Goal: Task Accomplishment & Management: Manage account settings

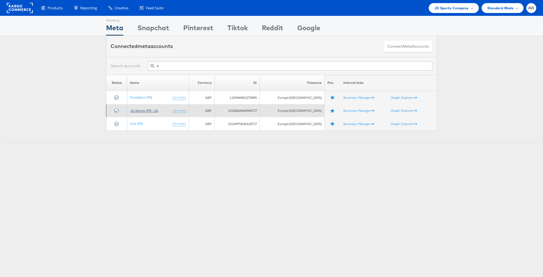
type input "fr"
click at [146, 111] on link "JD Sports (FR) - SA" at bounding box center [144, 111] width 28 height 4
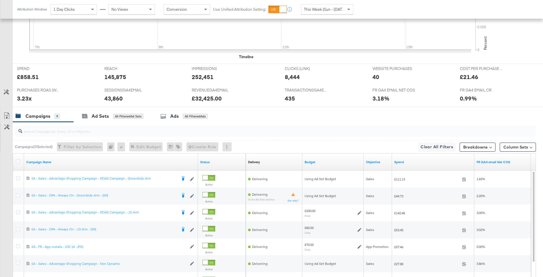
scroll to position [272, 0]
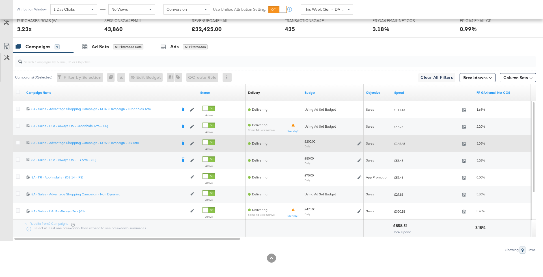
click at [357, 140] on div "£200.00 Daily" at bounding box center [333, 143] width 57 height 9
click at [359, 142] on icon at bounding box center [360, 144] width 4 height 4
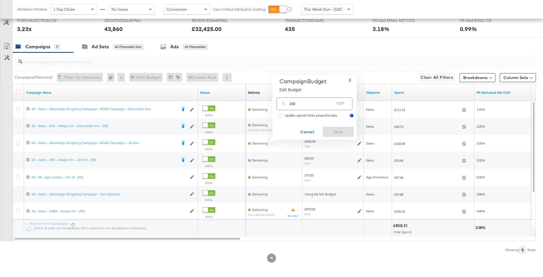
click at [311, 98] on input "200" at bounding box center [311, 102] width 45 height 12
type input "124"
click at [337, 133] on span "Save" at bounding box center [338, 132] width 27 height 7
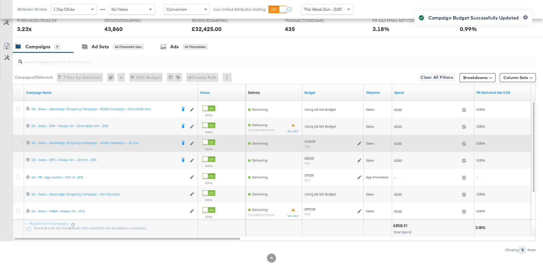
click at [17, 142] on icon at bounding box center [18, 143] width 4 height 4
click at [0, 0] on input "checkbox" at bounding box center [0, 0] width 0 height 0
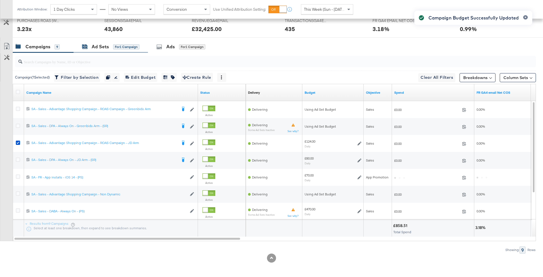
click at [107, 49] on div "Ad Sets" at bounding box center [100, 47] width 17 height 7
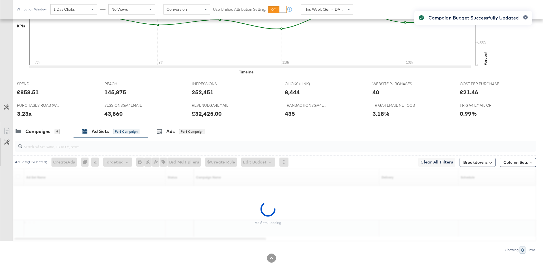
scroll to position [171, 0]
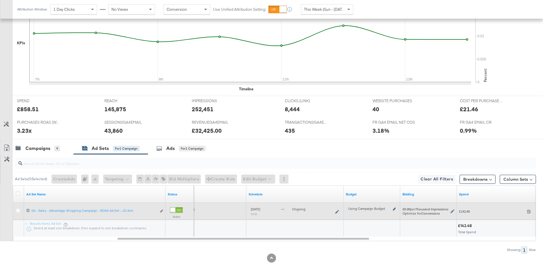
click at [395, 208] on icon at bounding box center [394, 209] width 3 height 3
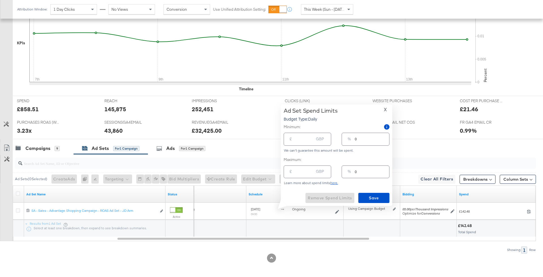
click at [305, 171] on input "number" at bounding box center [305, 170] width 18 height 12
type input "1"
type input "12"
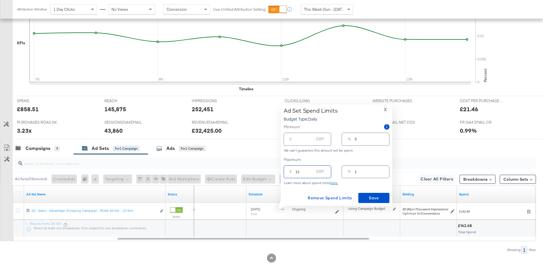
type input "10"
type input "125"
type input "101"
type input "125.00"
click at [367, 195] on span "Save" at bounding box center [374, 198] width 27 height 7
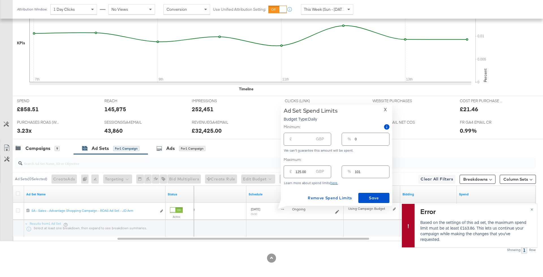
click at [299, 181] on div "Learn more about spend limits here." at bounding box center [337, 183] width 106 height 4
click at [300, 174] on input "125.00" at bounding box center [305, 170] width 18 height 12
type input "1"
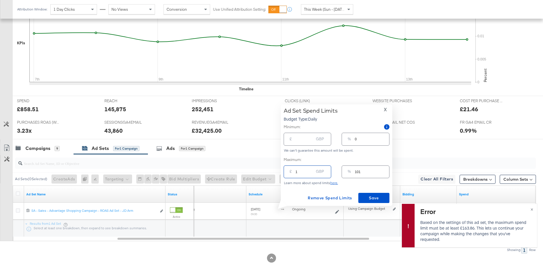
type input "1"
type input "16"
type input "13"
type input "165"
type input "133"
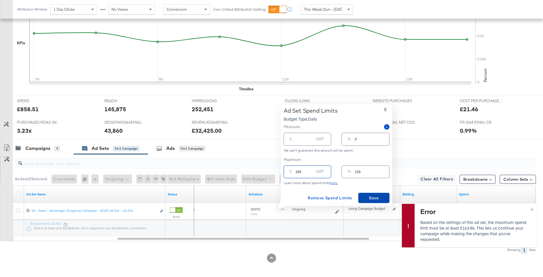
type input "165.00"
click at [376, 201] on span "Save" at bounding box center [374, 198] width 27 height 7
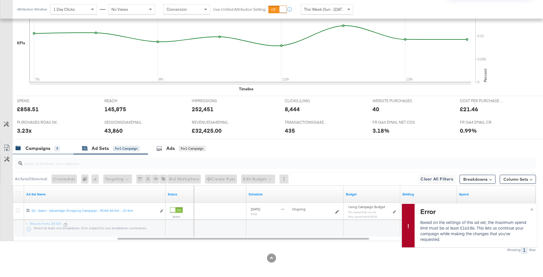
click at [45, 145] on div "Campaigns" at bounding box center [37, 148] width 25 height 7
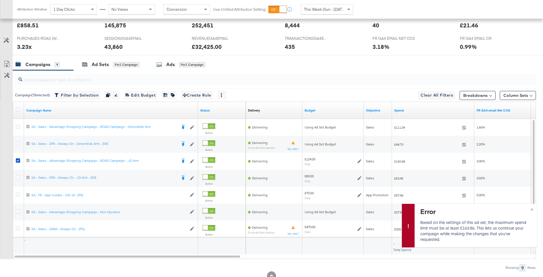
scroll to position [272, 0]
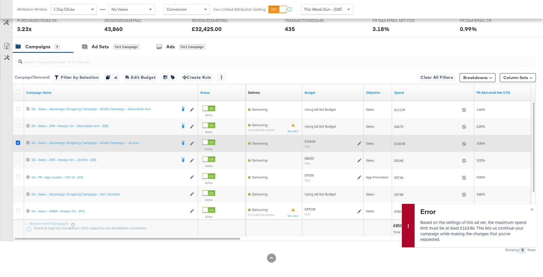
click at [16, 141] on icon at bounding box center [18, 143] width 4 height 4
click at [0, 0] on input "checkbox" at bounding box center [0, 0] width 0 height 0
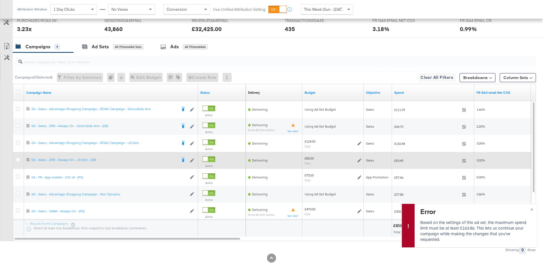
click at [360, 159] on icon at bounding box center [360, 161] width 4 height 4
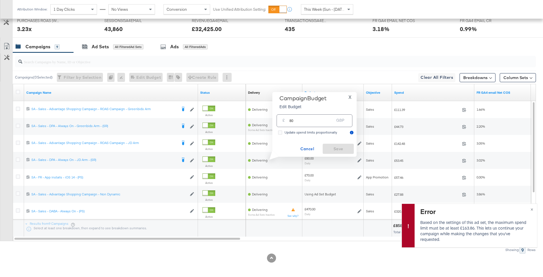
click at [321, 128] on div "£ 80 GBP" at bounding box center [315, 120] width 76 height 15
click at [315, 120] on input "80" at bounding box center [311, 119] width 45 height 12
type input "50"
click at [345, 152] on span "Save" at bounding box center [338, 149] width 27 height 7
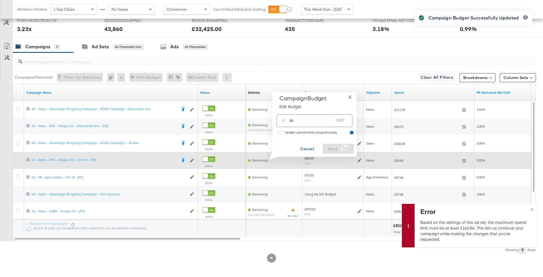
click at [18, 158] on icon at bounding box center [18, 160] width 4 height 4
click at [0, 0] on input "checkbox" at bounding box center [0, 0] width 0 height 0
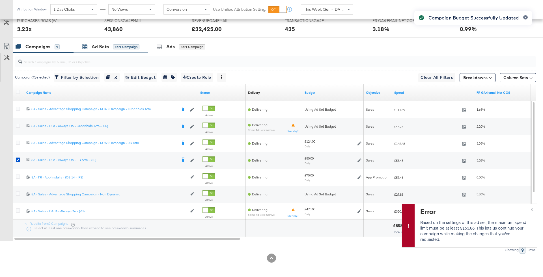
click at [113, 47] on div "Ad Sets for 1 Campaign" at bounding box center [110, 47] width 57 height 7
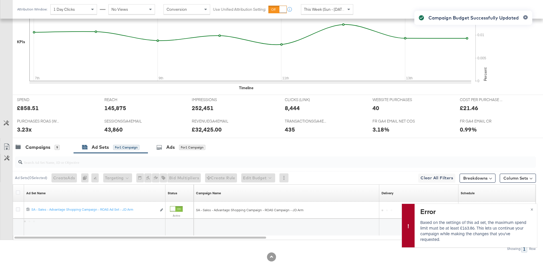
scroll to position [188, 0]
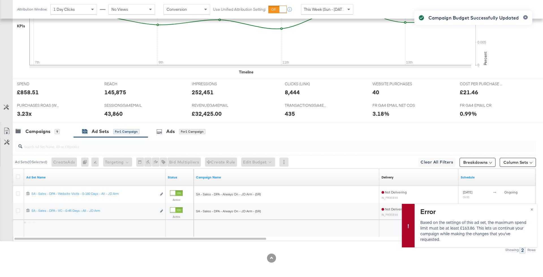
click at [532, 209] on div "Campaign Budget Successfully Updated" at bounding box center [473, 128] width 129 height 247
click at [531, 208] on span "×" at bounding box center [532, 209] width 3 height 7
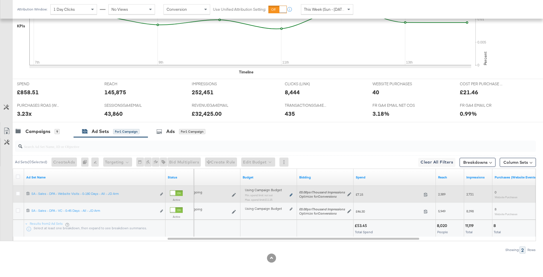
click at [290, 194] on icon at bounding box center [291, 195] width 3 height 3
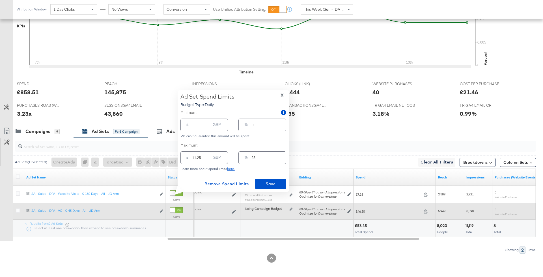
click at [290, 206] on div "Using Campaign Budget Edit spend limits" at bounding box center [268, 212] width 57 height 14
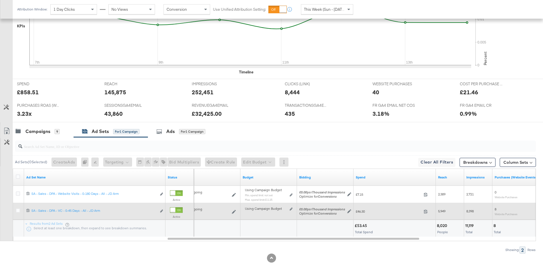
click at [290, 206] on div "Using Campaign Budget Edit spend limits" at bounding box center [268, 212] width 57 height 14
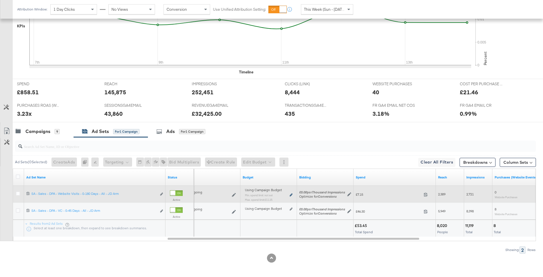
click at [291, 195] on icon at bounding box center [291, 195] width 3 height 3
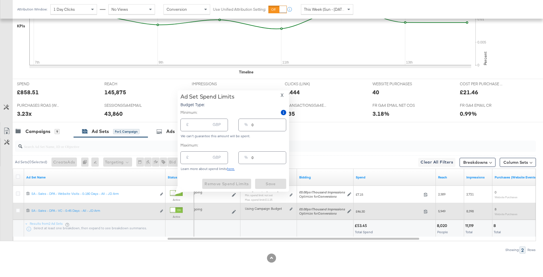
type input "11.25"
type input "23"
click at [291, 208] on icon at bounding box center [291, 209] width 3 height 3
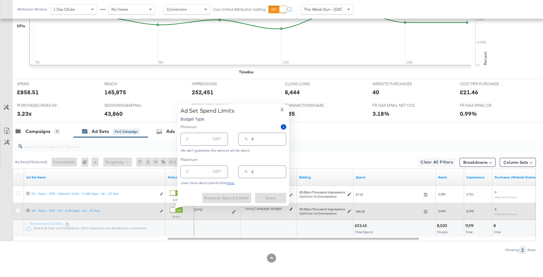
click at [291, 208] on icon at bounding box center [291, 209] width 3 height 3
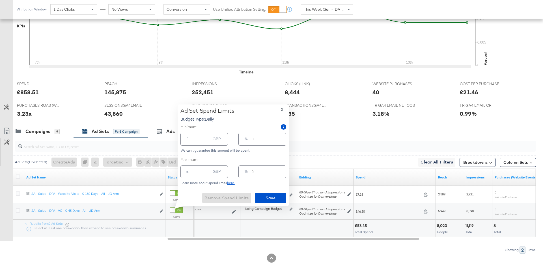
click at [262, 173] on input "0" at bounding box center [269, 170] width 34 height 12
type input "07"
type input "3.50"
type input "077"
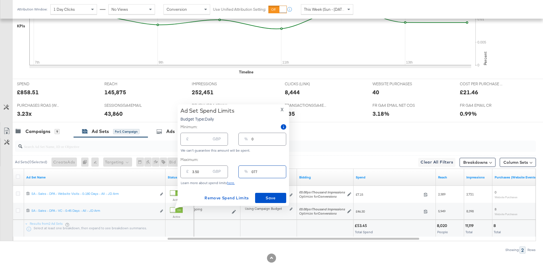
type input "38.50"
type input "77"
click at [269, 199] on span "Save" at bounding box center [270, 198] width 27 height 7
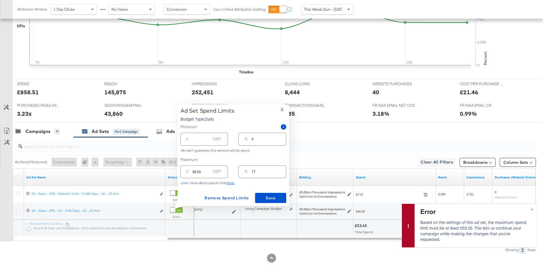
click at [199, 175] on input "38.50" at bounding box center [201, 170] width 18 height 12
type input "5"
type input "10"
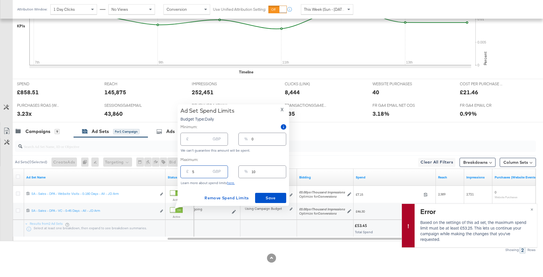
type input "54"
type input "108"
type input "54.00"
click at [260, 191] on div "Ad Set Spend Limits Budget Type: Daily X Minimum: £ GBP % 0 We can't guarantee …" at bounding box center [233, 155] width 106 height 96
click at [262, 196] on span "Save" at bounding box center [270, 198] width 27 height 7
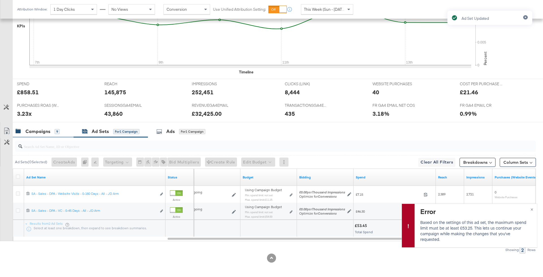
click at [40, 131] on div "Campaigns" at bounding box center [37, 131] width 25 height 7
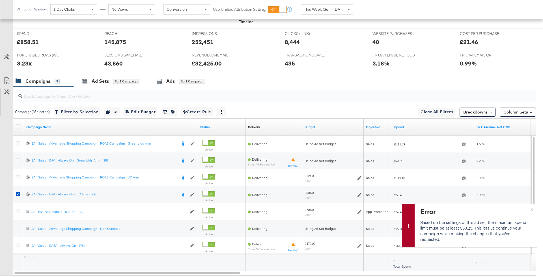
scroll to position [246, 0]
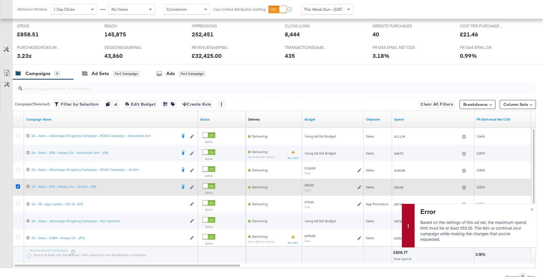
click at [16, 185] on icon at bounding box center [18, 187] width 4 height 4
click at [0, 0] on input "checkbox" at bounding box center [0, 0] width 0 height 0
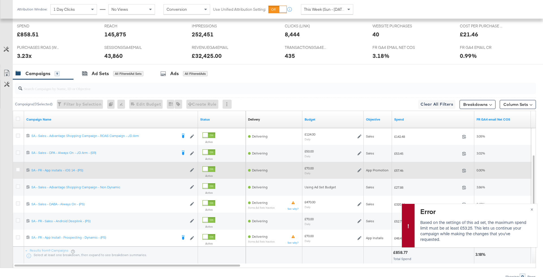
scroll to position [272, 0]
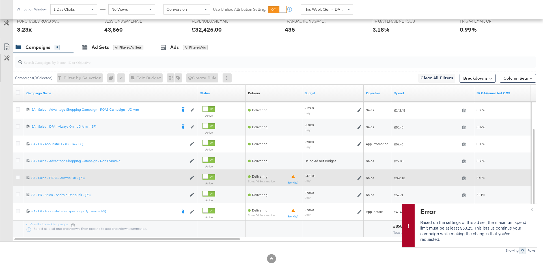
click at [360, 174] on div "£470.00 Daily" at bounding box center [333, 178] width 57 height 9
click at [360, 178] on icon at bounding box center [360, 178] width 4 height 4
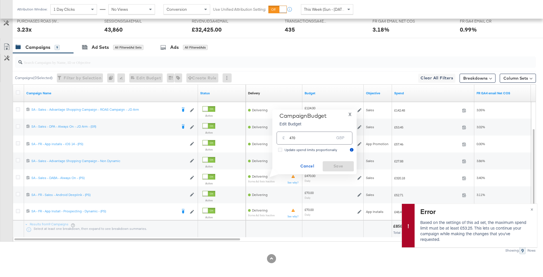
click at [304, 132] on input "470" at bounding box center [311, 136] width 45 height 12
type input "295"
click at [352, 165] on button "Save" at bounding box center [338, 167] width 31 height 10
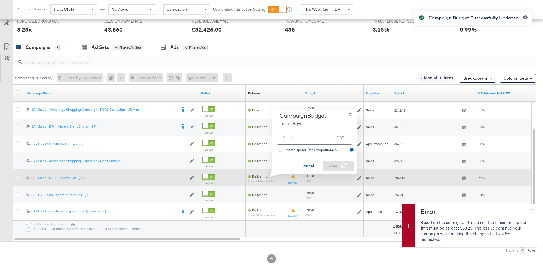
click at [18, 176] on icon at bounding box center [18, 177] width 4 height 4
click at [0, 0] on input "checkbox" at bounding box center [0, 0] width 0 height 0
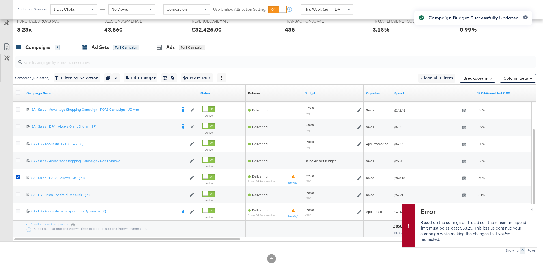
click at [129, 47] on div "for 1 Campaign" at bounding box center [126, 47] width 26 height 5
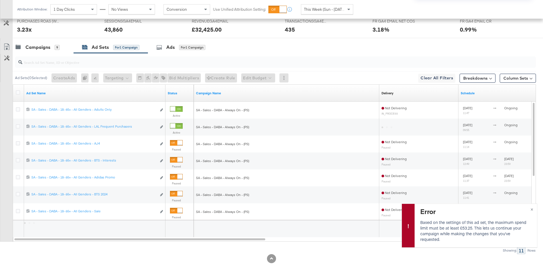
click at [532, 209] on div "Campaign Budget Successfully Updated" at bounding box center [473, 128] width 129 height 247
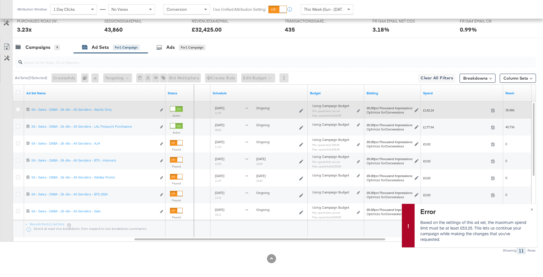
click at [351, 111] on div "Using Campaign Budget Min. spend limit: not set Max. spend limit : £210.00 Edit…" at bounding box center [336, 112] width 48 height 13
click at [355, 111] on div "Using Campaign Budget Min. spend limit: not set Max. spend limit : £210.00 Edit…" at bounding box center [336, 112] width 48 height 13
click at [361, 111] on div "Using Campaign Budget Min. spend limit: not set Max. spend limit : £210.00 Edit…" at bounding box center [336, 113] width 52 height 18
click at [358, 109] on icon at bounding box center [358, 110] width 3 height 3
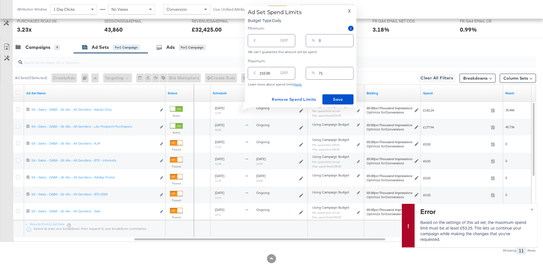
click at [350, 10] on span "X" at bounding box center [349, 11] width 3 height 8
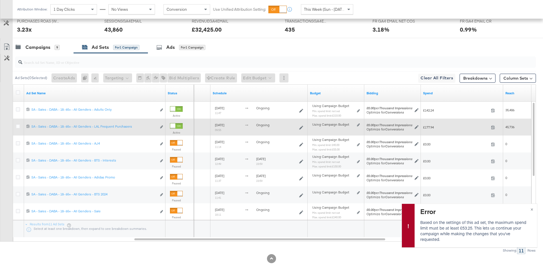
click at [360, 121] on div "Using Campaign Budget Edit spend limits" at bounding box center [336, 127] width 57 height 14
click at [360, 123] on div "Using Campaign Budget Edit spend limits" at bounding box center [336, 127] width 52 height 9
click at [358, 128] on div "Using Campaign Budget Edit spend limits" at bounding box center [336, 127] width 48 height 5
click at [358, 120] on div "Using Campaign Budget Edit spend limits" at bounding box center [336, 127] width 57 height 14
click at [358, 124] on icon at bounding box center [358, 125] width 3 height 3
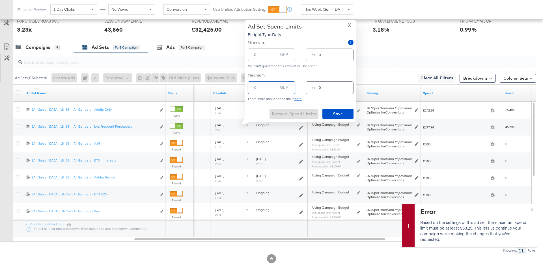
click at [264, 87] on input "number" at bounding box center [269, 85] width 18 height 12
click at [349, 23] on span "X" at bounding box center [349, 25] width 3 height 8
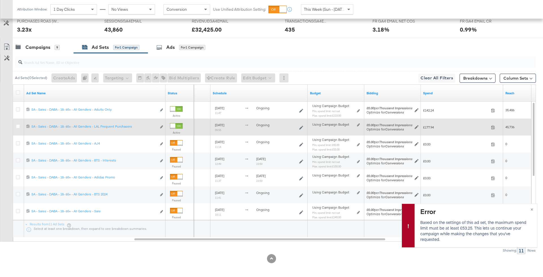
click at [355, 123] on div "Using Campaign Budget" at bounding box center [333, 124] width 43 height 5
click at [362, 123] on div "Using Campaign Budget Edit spend limits" at bounding box center [336, 127] width 57 height 14
click at [356, 123] on div "Using Campaign Budget Edit spend limits" at bounding box center [336, 127] width 52 height 9
click at [357, 124] on icon at bounding box center [358, 125] width 3 height 3
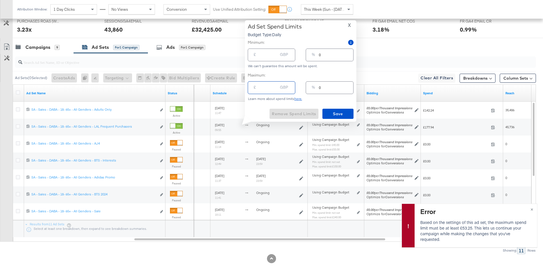
click at [272, 91] on input "number" at bounding box center [269, 85] width 18 height 12
type input "8"
type input "3"
type input "80"
type input "27"
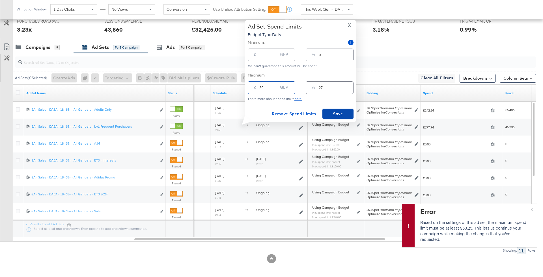
type input "80.00"
click at [339, 115] on span "Save" at bounding box center [338, 114] width 27 height 7
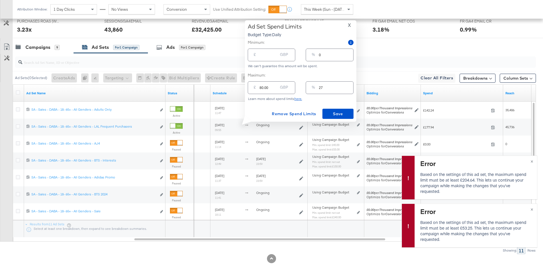
click at [262, 85] on input "80.00" at bounding box center [269, 85] width 18 height 12
type input "2"
type input "1"
type input "20"
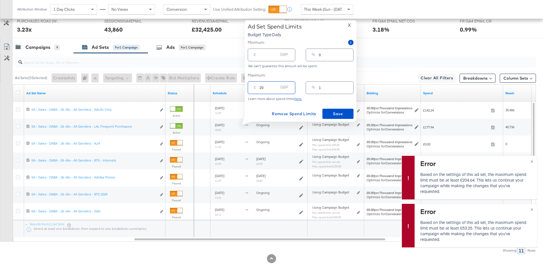
type input "7"
type input "205"
type input "69"
type input "205"
click at [331, 117] on span "Save" at bounding box center [338, 114] width 27 height 7
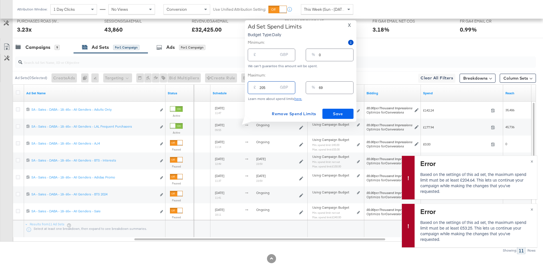
type input "205.00"
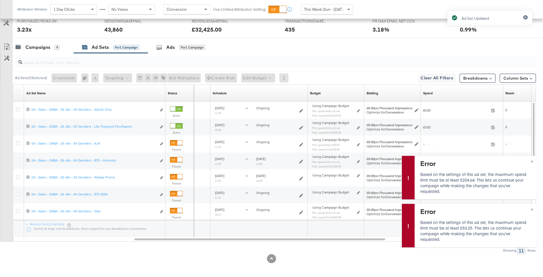
click at [532, 160] on div "Ad Set Updated" at bounding box center [490, 128] width 96 height 247
click at [532, 165] on div "Ad Set Updated" at bounding box center [490, 128] width 96 height 247
click at [532, 163] on div "Ad Set Updated" at bounding box center [490, 128] width 96 height 247
click at [532, 160] on div "Ad Set Updated" at bounding box center [490, 128] width 96 height 247
click at [532, 161] on div "Ad Set Updated" at bounding box center [490, 128] width 96 height 247
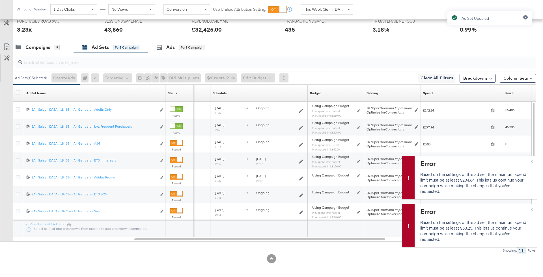
click at [531, 208] on div "Ad Set Updated" at bounding box center [490, 128] width 96 height 247
click at [44, 48] on div "Campaigns" at bounding box center [37, 47] width 25 height 7
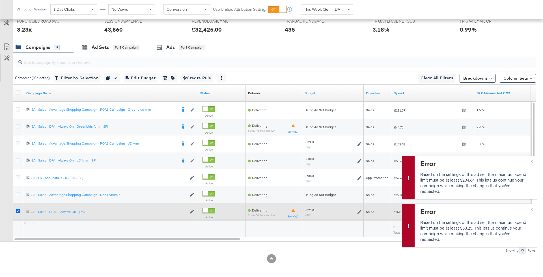
click at [18, 210] on icon at bounding box center [18, 211] width 4 height 4
click at [0, 0] on input "checkbox" at bounding box center [0, 0] width 0 height 0
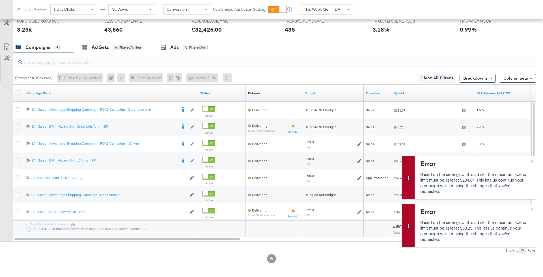
click at [532, 159] on span "×" at bounding box center [532, 161] width 3 height 7
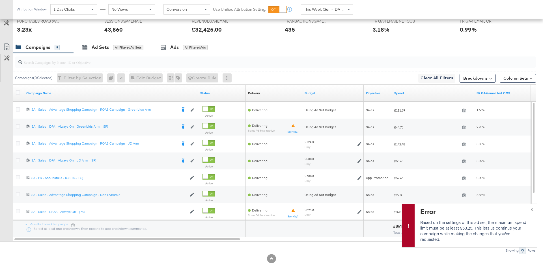
click at [532, 212] on span "×" at bounding box center [532, 209] width 3 height 7
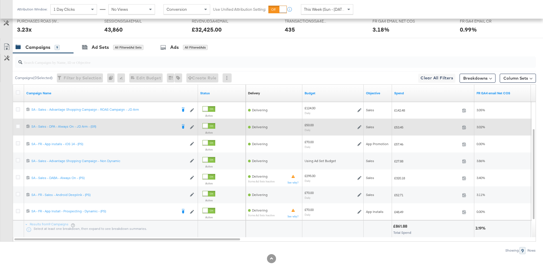
scroll to position [272, 0]
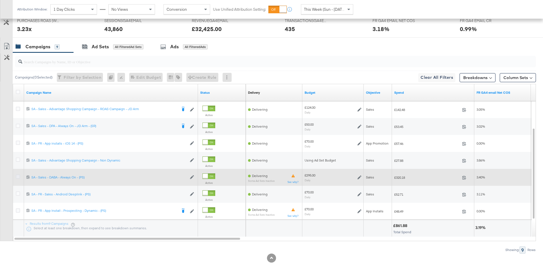
click at [16, 176] on icon at bounding box center [18, 177] width 4 height 4
click at [0, 0] on input "checkbox" at bounding box center [0, 0] width 0 height 0
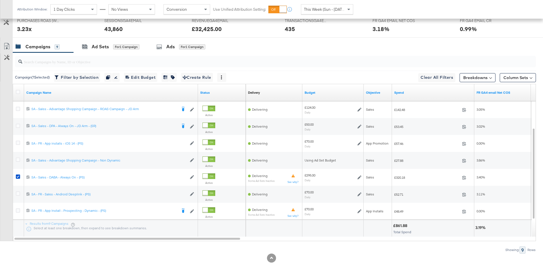
click at [126, 38] on div at bounding box center [271, 40] width 543 height 5
click at [130, 48] on div "for 1 Campaign" at bounding box center [126, 46] width 26 height 5
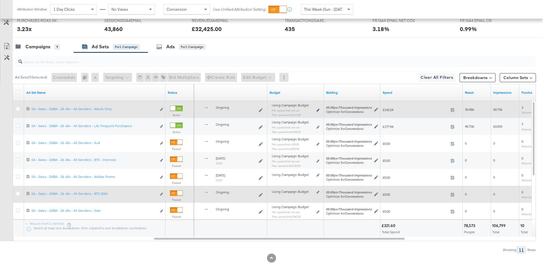
click at [318, 109] on icon at bounding box center [318, 110] width 3 height 3
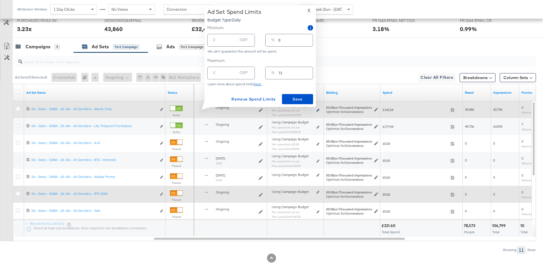
type input "210.00"
type input "71"
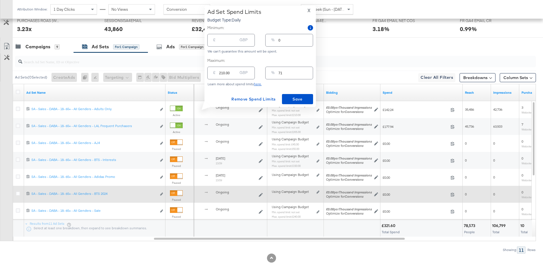
click at [230, 80] on div "£ 210.00 GBP" at bounding box center [231, 73] width 48 height 15
click at [223, 72] on input "210.00" at bounding box center [228, 71] width 18 height 12
type input "1"
type input "0"
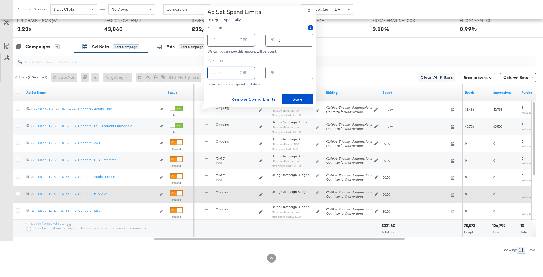
type input "14"
type input "5"
type input "145"
type input "49"
type input "145.00"
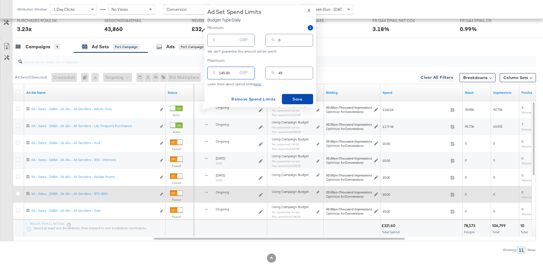
click at [294, 102] on span "Save" at bounding box center [297, 99] width 27 height 7
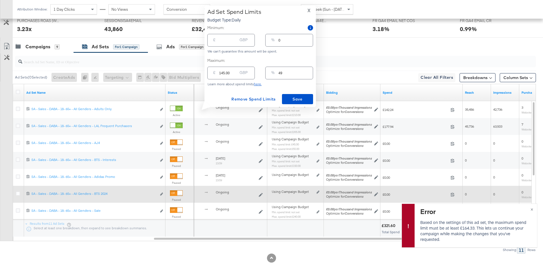
click at [235, 69] on input "145.00" at bounding box center [228, 71] width 18 height 12
type input "1"
type input "0"
type input "16"
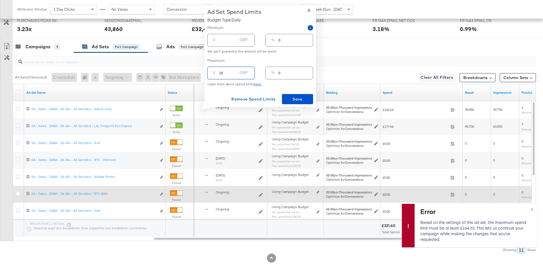
type input "5"
type input "165"
type input "56"
type input "165.00"
click at [290, 99] on span "Save" at bounding box center [297, 99] width 27 height 7
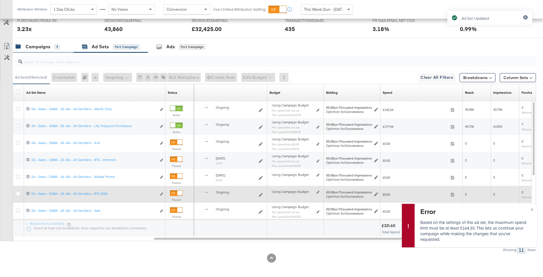
click at [41, 50] on div "Campaigns 9" at bounding box center [43, 47] width 61 height 12
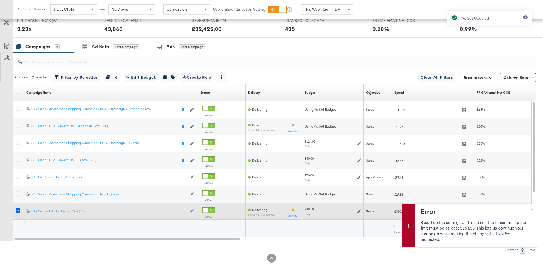
click at [16, 210] on icon at bounding box center [18, 211] width 4 height 4
click at [0, 0] on input "checkbox" at bounding box center [0, 0] width 0 height 0
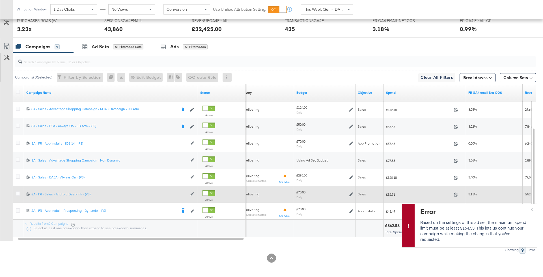
click at [347, 192] on div "£70.00 Daily" at bounding box center [324, 194] width 57 height 9
click at [351, 193] on icon at bounding box center [351, 195] width 4 height 4
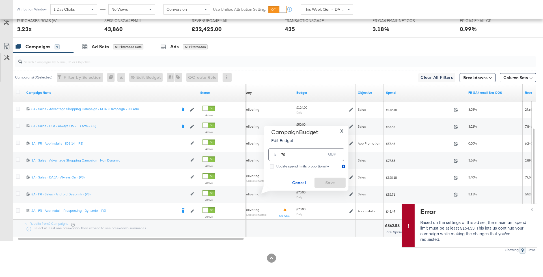
click at [295, 155] on input "70" at bounding box center [303, 153] width 45 height 12
type input "50"
click at [329, 179] on button "Save" at bounding box center [330, 183] width 31 height 10
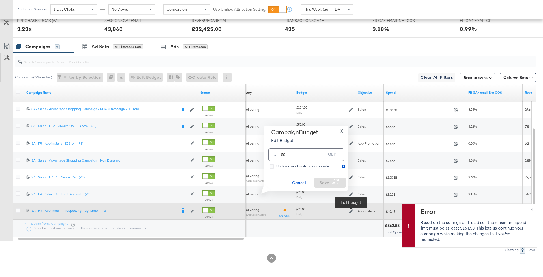
click at [352, 210] on icon at bounding box center [351, 212] width 4 height 4
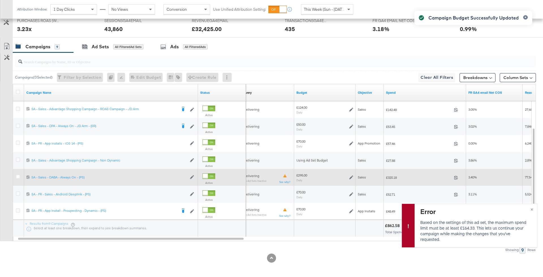
click at [324, 176] on div "£295.00 Daily" at bounding box center [324, 177] width 57 height 9
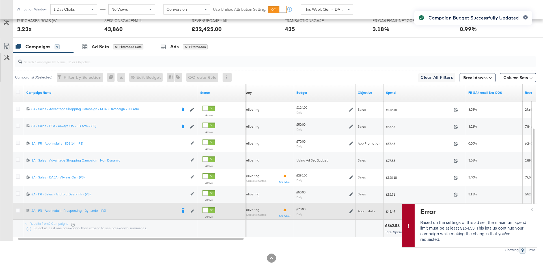
click at [349, 210] on icon at bounding box center [351, 212] width 4 height 4
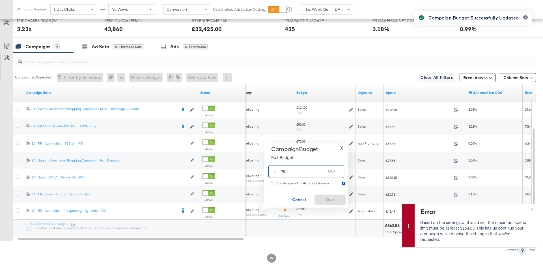
click at [319, 176] on input "70" at bounding box center [303, 169] width 45 height 12
type input "50"
click at [339, 199] on span "Save" at bounding box center [330, 200] width 27 height 7
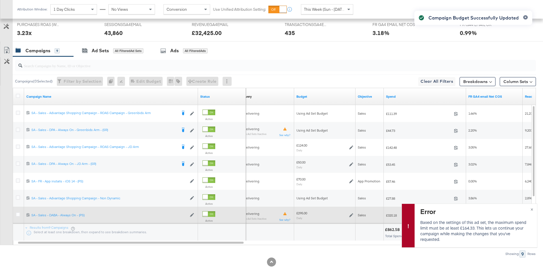
scroll to position [268, 0]
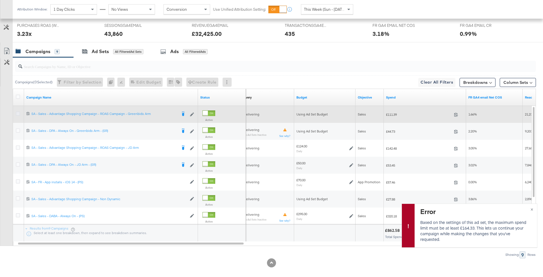
click at [17, 112] on icon at bounding box center [18, 114] width 4 height 4
click at [0, 0] on input "checkbox" at bounding box center [0, 0] width 0 height 0
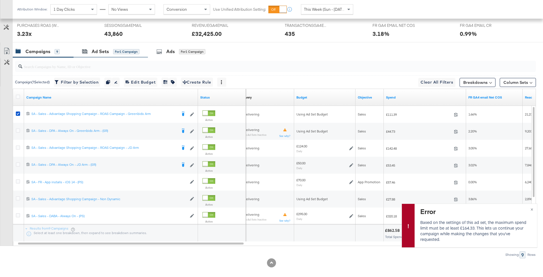
click at [119, 47] on div "Ad Sets for 1 Campaign" at bounding box center [111, 52] width 74 height 12
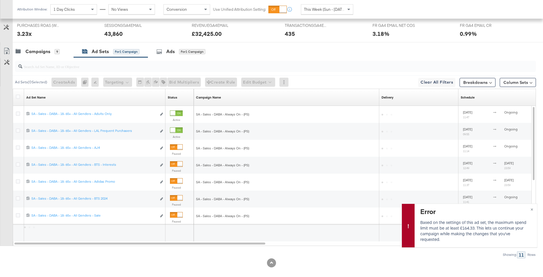
scroll to position [188, 0]
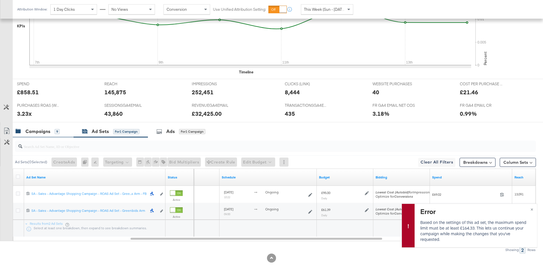
click at [47, 132] on div "Campaigns" at bounding box center [37, 131] width 25 height 7
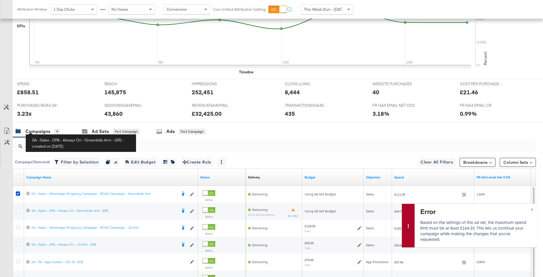
scroll to position [268, 0]
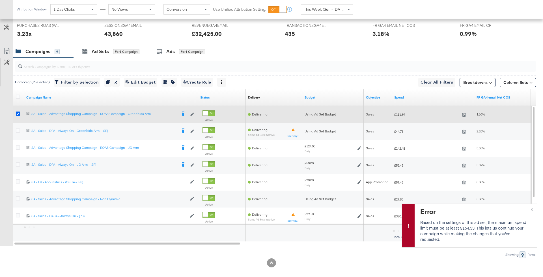
click at [16, 112] on icon at bounding box center [18, 114] width 4 height 4
click at [0, 0] on input "checkbox" at bounding box center [0, 0] width 0 height 0
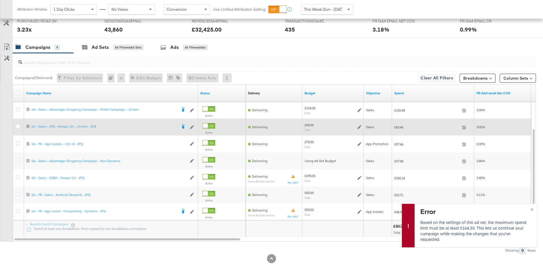
scroll to position [272, 0]
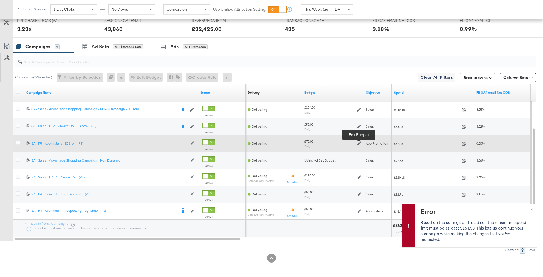
click at [360, 142] on icon at bounding box center [359, 144] width 4 height 4
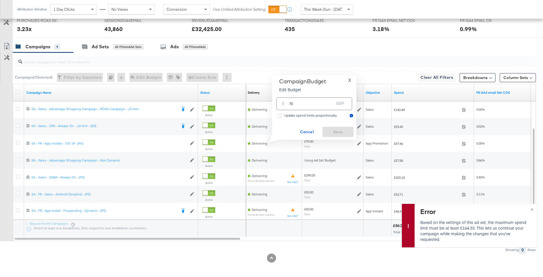
click at [319, 106] on input "70" at bounding box center [311, 102] width 45 height 12
type input "50"
click at [338, 131] on span "Save" at bounding box center [338, 132] width 27 height 7
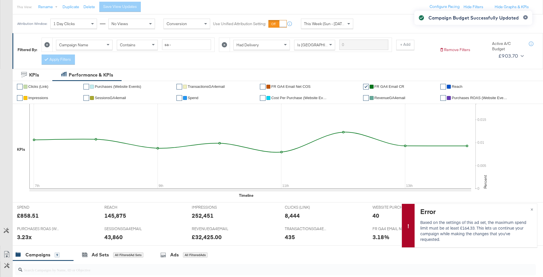
scroll to position [0, 0]
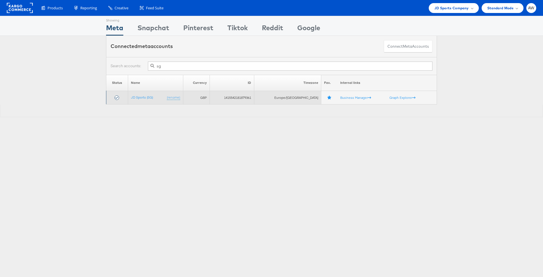
type input "sg"
click at [149, 94] on td "JD Sports (SG) (rename)" at bounding box center [155, 98] width 55 height 14
click at [153, 100] on td "JD Sports (SG) (rename)" at bounding box center [155, 98] width 55 height 14
click at [148, 97] on link "JD Sports (SG)" at bounding box center [142, 97] width 22 height 4
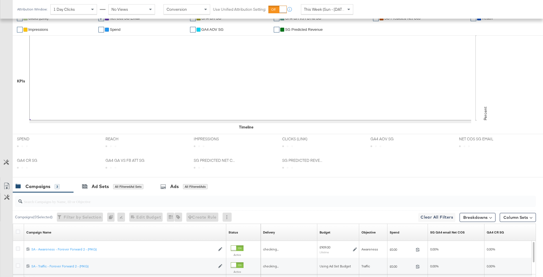
scroll to position [205, 0]
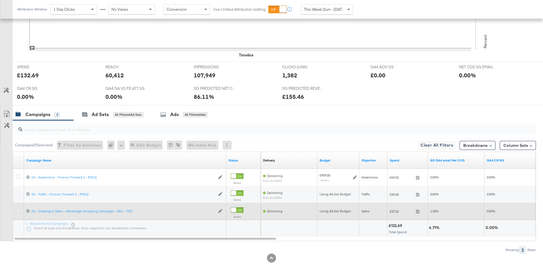
click at [17, 210] on icon at bounding box center [18, 211] width 4 height 4
click at [0, 0] on input "checkbox" at bounding box center [0, 0] width 0 height 0
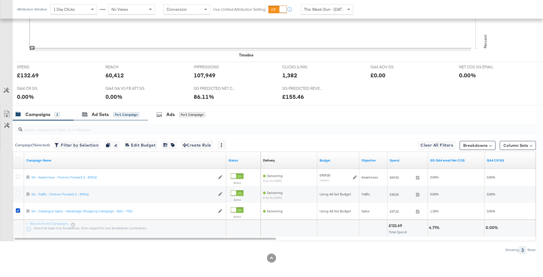
click at [115, 119] on div "Ad Sets for 1 Campaign" at bounding box center [111, 115] width 74 height 12
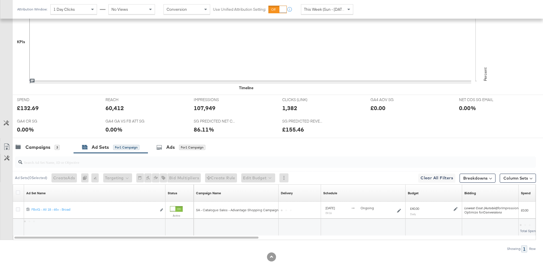
scroll to position [171, 0]
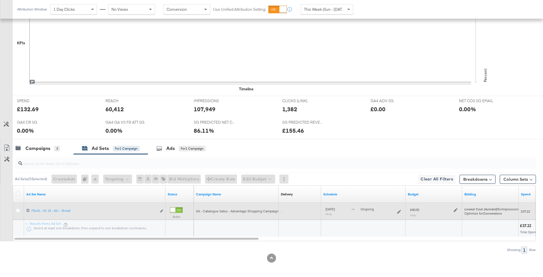
click at [455, 208] on icon at bounding box center [456, 210] width 4 height 4
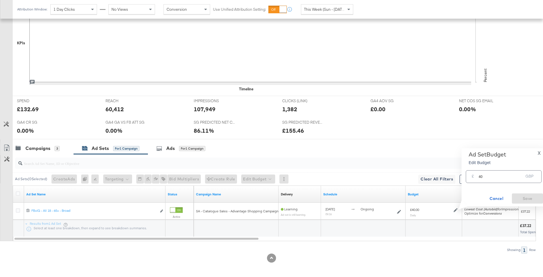
click at [492, 182] on div "£ 40 GBP" at bounding box center [504, 177] width 76 height 13
type input "45"
click at [524, 199] on span "Save" at bounding box center [527, 198] width 27 height 7
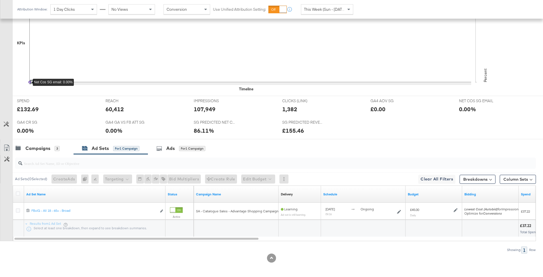
scroll to position [0, 0]
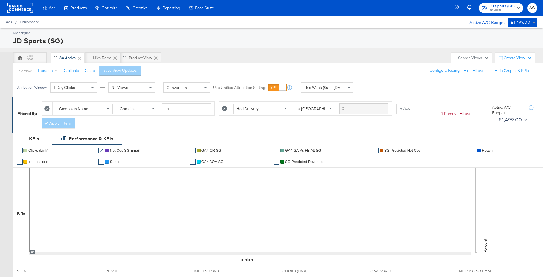
click at [487, 7] on span "JD Sports (SG) JD Sports" at bounding box center [501, 7] width 39 height 9
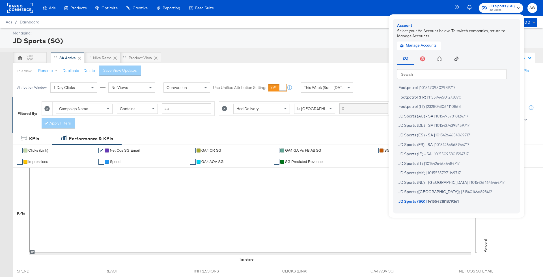
click at [462, 72] on input "text" at bounding box center [452, 74] width 110 height 10
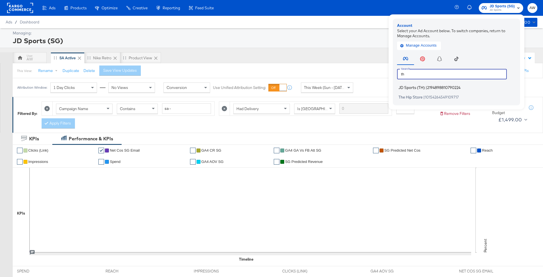
type input "th"
click at [424, 85] on span "JD Sports (TH)" at bounding box center [412, 87] width 26 height 5
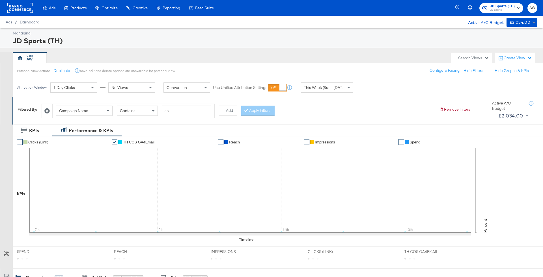
scroll to position [5, 0]
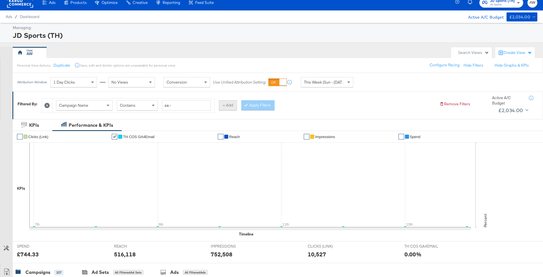
click at [232, 104] on button "+ Add" at bounding box center [228, 105] width 18 height 10
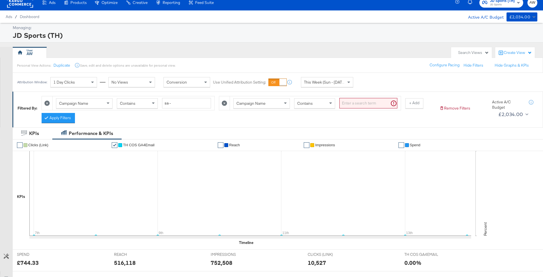
click at [264, 104] on div "Campaign Name" at bounding box center [262, 104] width 56 height 10
type input "g"
type input "ha"
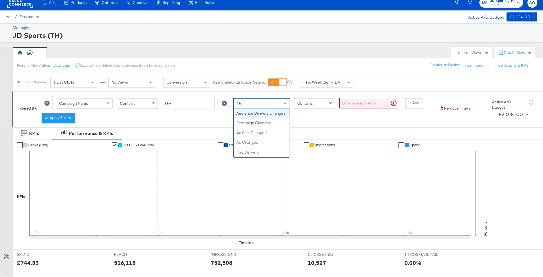
scroll to position [0, 0]
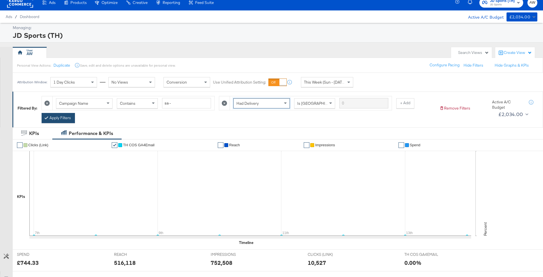
click at [74, 118] on button "Apply Filters" at bounding box center [58, 118] width 33 height 10
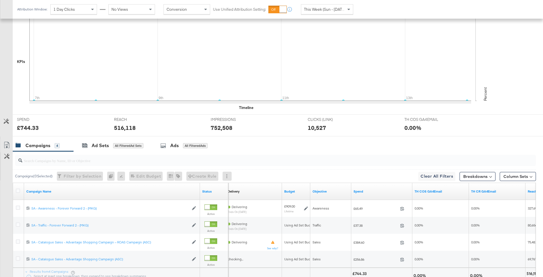
scroll to position [189, 0]
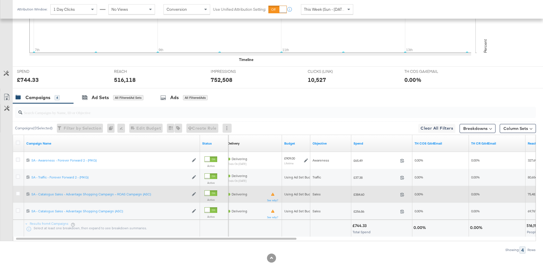
click at [17, 195] on div at bounding box center [19, 195] width 6 height 6
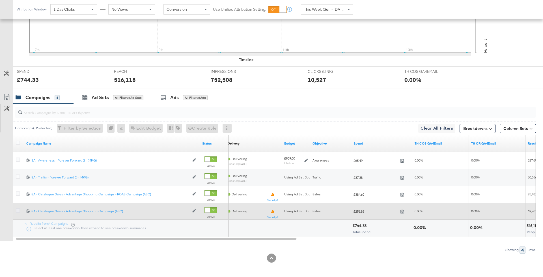
click at [18, 209] on icon at bounding box center [18, 211] width 4 height 4
click at [0, 0] on input "checkbox" at bounding box center [0, 0] width 0 height 0
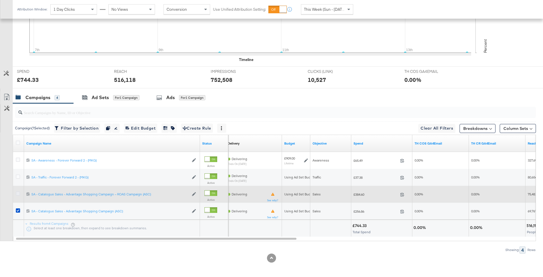
click at [17, 192] on icon at bounding box center [18, 194] width 4 height 4
click at [0, 0] on input "checkbox" at bounding box center [0, 0] width 0 height 0
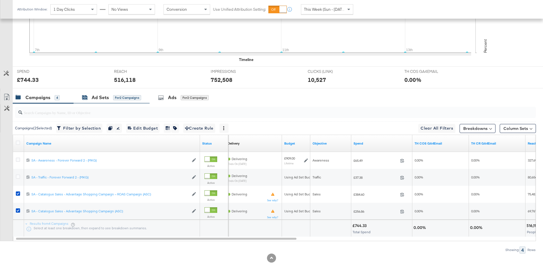
click at [120, 99] on div "for 2 Campaigns" at bounding box center [127, 97] width 28 height 5
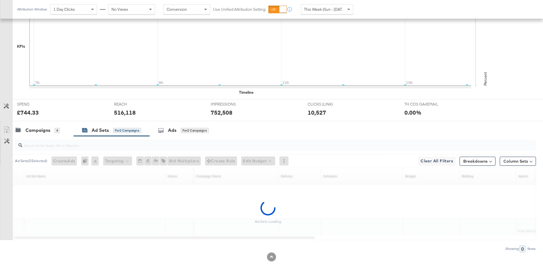
scroll to position [155, 0]
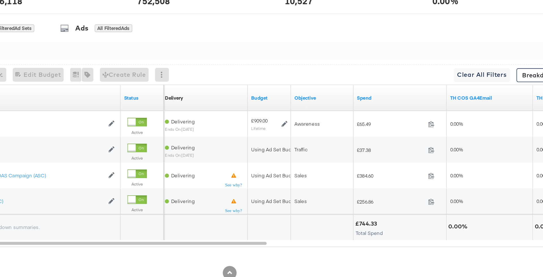
scroll to position [188, 0]
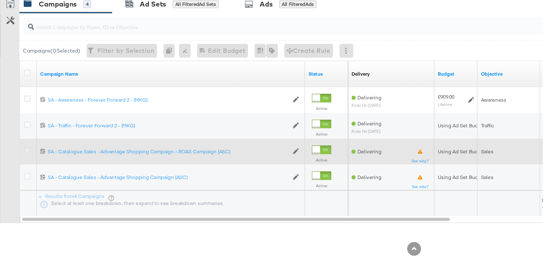
click at [18, 193] on icon at bounding box center [18, 194] width 4 height 4
click at [0, 0] on input "checkbox" at bounding box center [0, 0] width 0 height 0
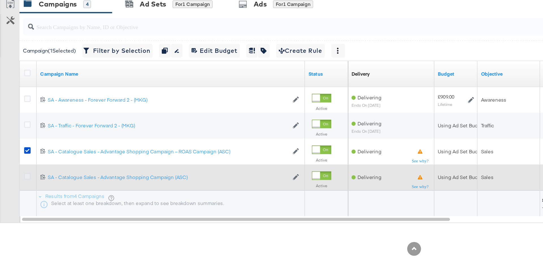
click at [18, 210] on icon at bounding box center [18, 211] width 4 height 4
click at [0, 0] on input "checkbox" at bounding box center [0, 0] width 0 height 0
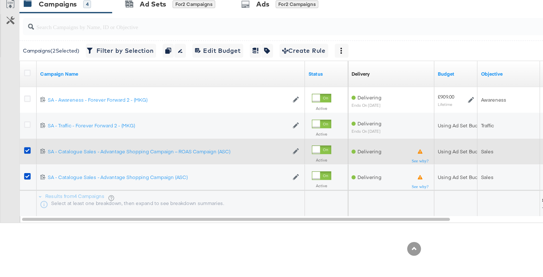
click at [79, 188] on div "120214123792070547 SA - Catalogue Sales - Advantage Shopping Campaign – ROAS Ca…" at bounding box center [112, 194] width 176 height 17
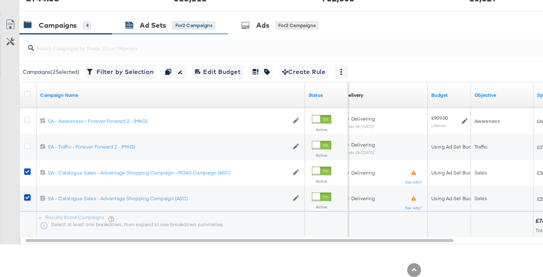
click at [108, 98] on div "Ad Sets" at bounding box center [100, 98] width 17 height 7
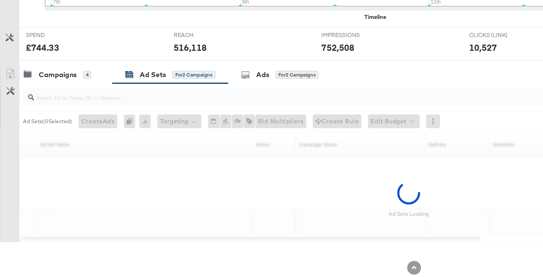
scroll to position [154, 0]
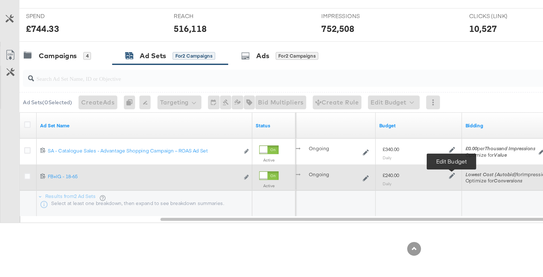
click at [297, 209] on icon at bounding box center [296, 211] width 4 height 4
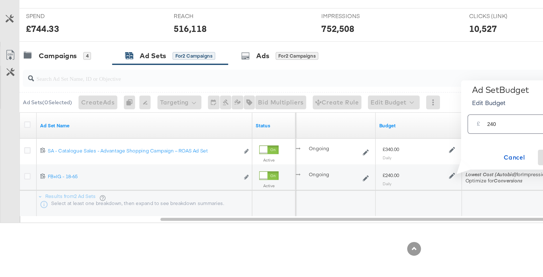
click at [298, 192] on div "Ad Set Budget Edit Budget X £ 240 GBP Cancel Save" at bounding box center [342, 177] width 89 height 59
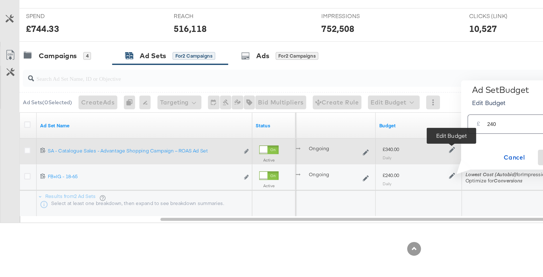
click at [296, 192] on icon at bounding box center [296, 194] width 4 height 4
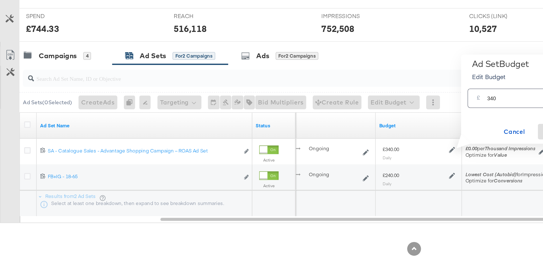
click at [331, 159] on input "340" at bounding box center [341, 158] width 45 height 12
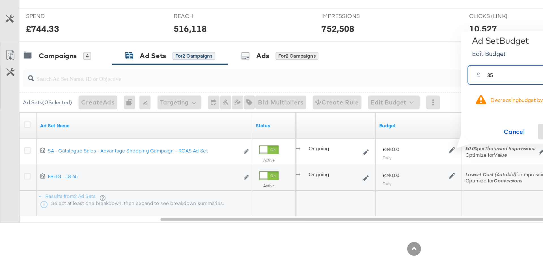
type input "3"
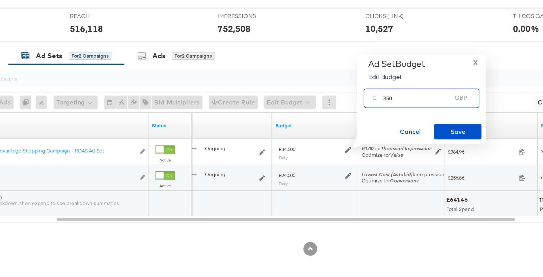
click at [339, 163] on input "350" at bounding box center [341, 158] width 45 height 12
type input "450"
click at [361, 188] on div "Ad Set Budget Edit Budget X £ 450 GBP Cancel Save" at bounding box center [344, 160] width 84 height 59
click at [366, 180] on span "Save" at bounding box center [368, 181] width 27 height 7
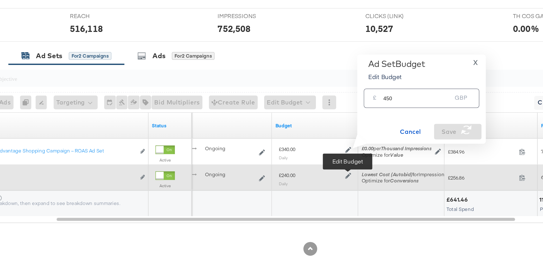
click at [296, 210] on icon at bounding box center [296, 211] width 4 height 4
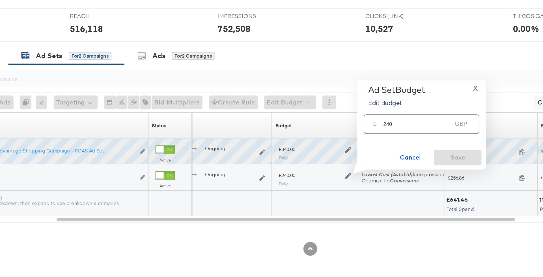
click at [343, 177] on input "240" at bounding box center [341, 175] width 45 height 12
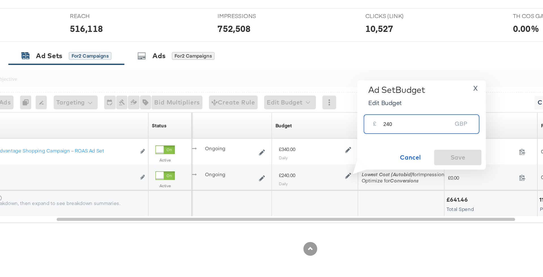
click at [343, 177] on div "Bidding Sorting Unavailable" at bounding box center [331, 177] width 57 height 9
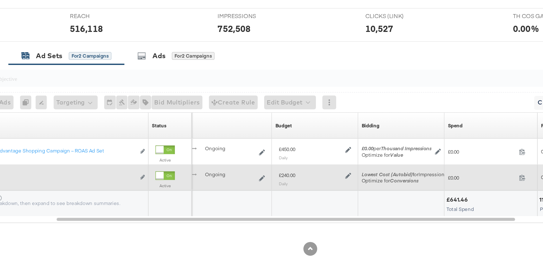
click at [297, 209] on icon at bounding box center [296, 211] width 4 height 4
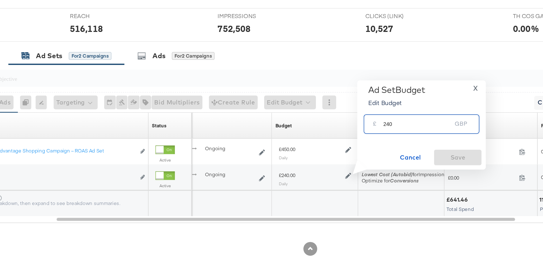
click at [328, 177] on input "240" at bounding box center [341, 175] width 45 height 12
type input "3"
type input "250"
click at [371, 199] on span "Save" at bounding box center [368, 198] width 27 height 7
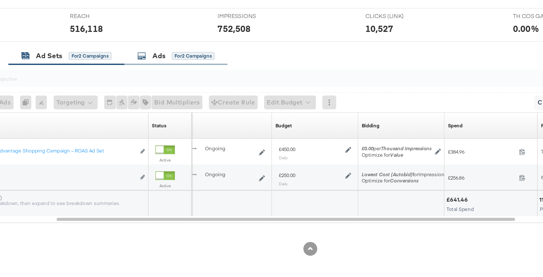
click at [178, 135] on div "Ads for 2 Campaigns" at bounding box center [184, 132] width 68 height 12
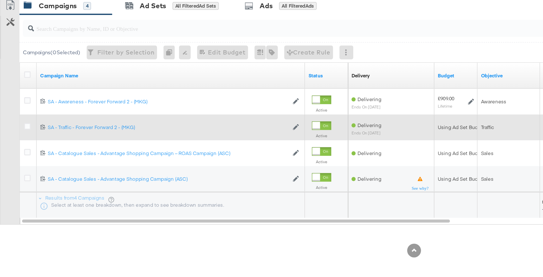
scroll to position [188, 0]
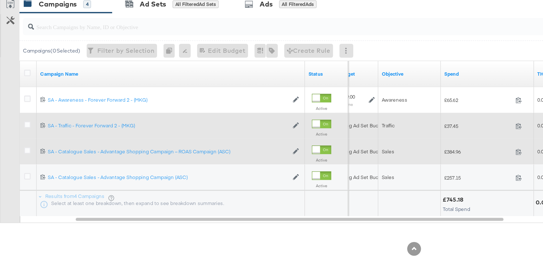
click at [14, 191] on div at bounding box center [19, 195] width 10 height 10
click at [17, 193] on icon at bounding box center [18, 194] width 4 height 4
click at [0, 0] on input "checkbox" at bounding box center [0, 0] width 0 height 0
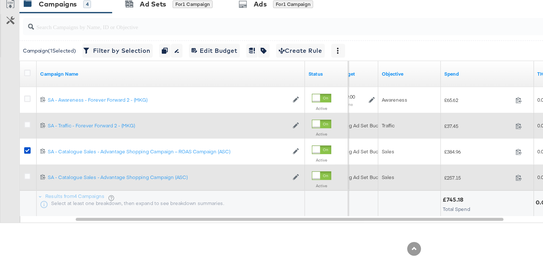
click at [17, 215] on div at bounding box center [19, 211] width 10 height 17
click at [17, 209] on icon at bounding box center [18, 211] width 4 height 4
click at [0, 0] on input "checkbox" at bounding box center [0, 0] width 0 height 0
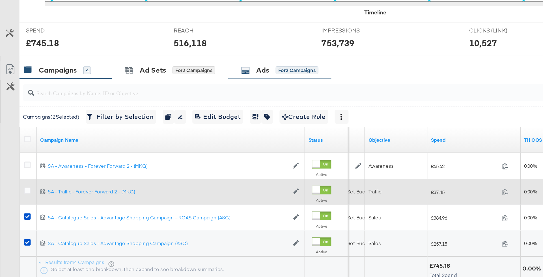
click at [182, 97] on div "for 2 Campaigns" at bounding box center [195, 98] width 28 height 5
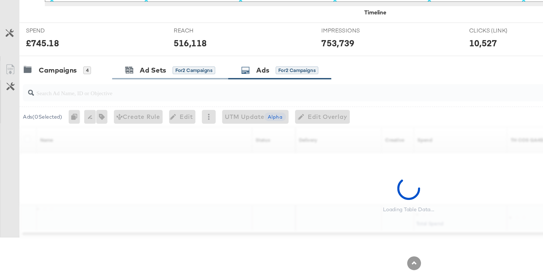
scroll to position [154, 0]
